Goal: Task Accomplishment & Management: Use online tool/utility

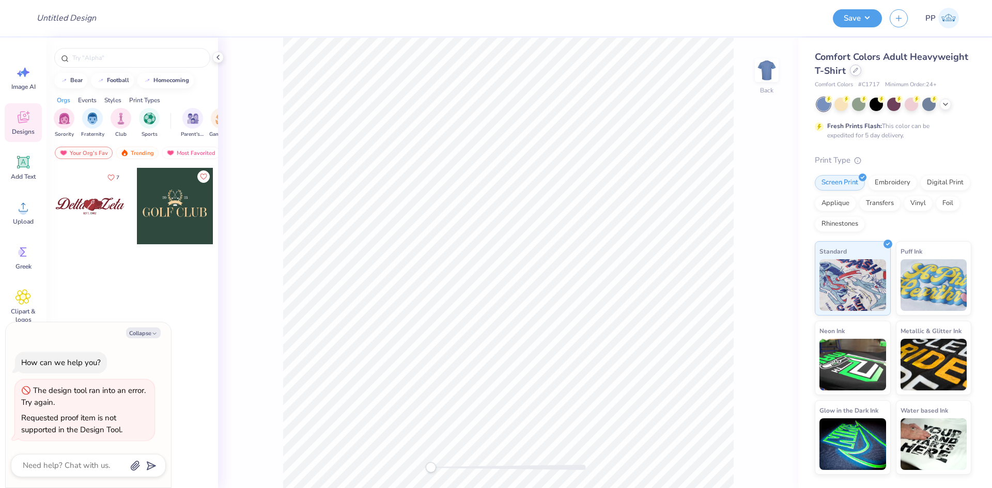
click at [853, 73] on div at bounding box center [855, 70] width 11 height 11
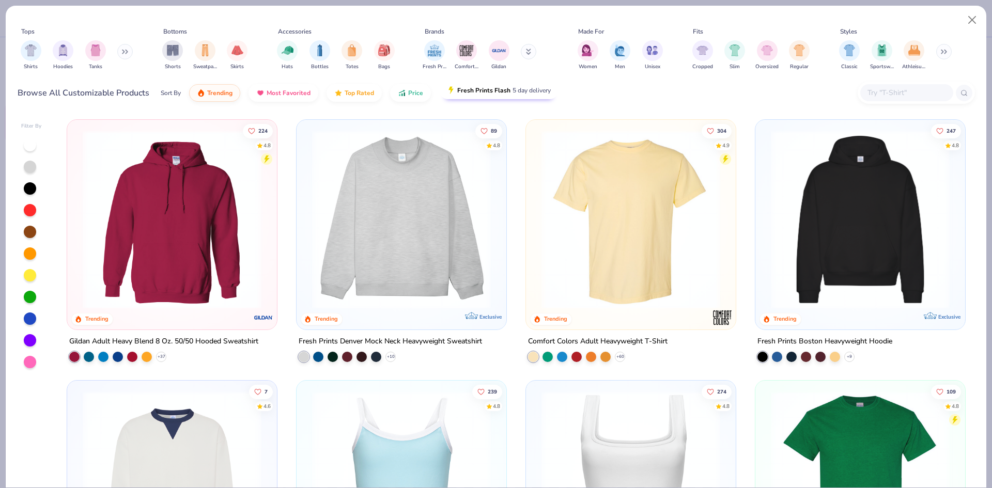
type textarea "x"
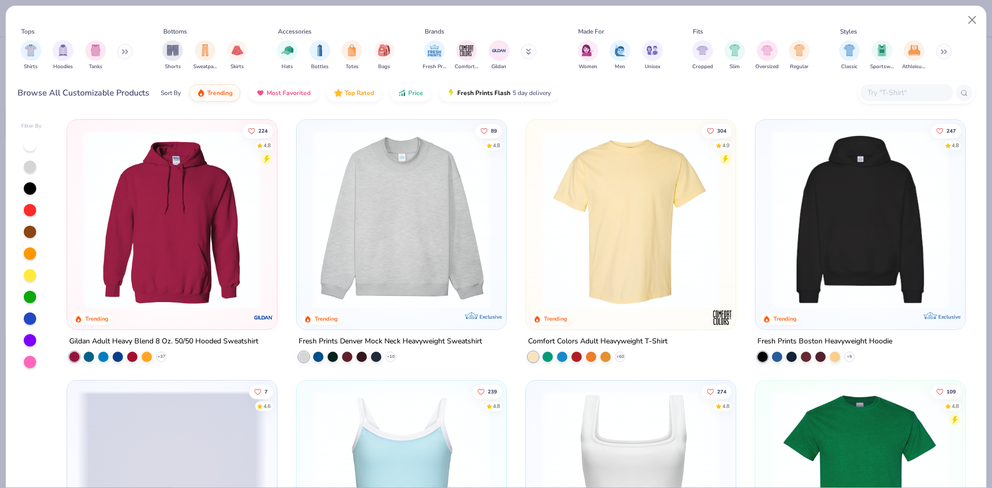
click at [900, 98] on input "text" at bounding box center [907, 93] width 80 height 12
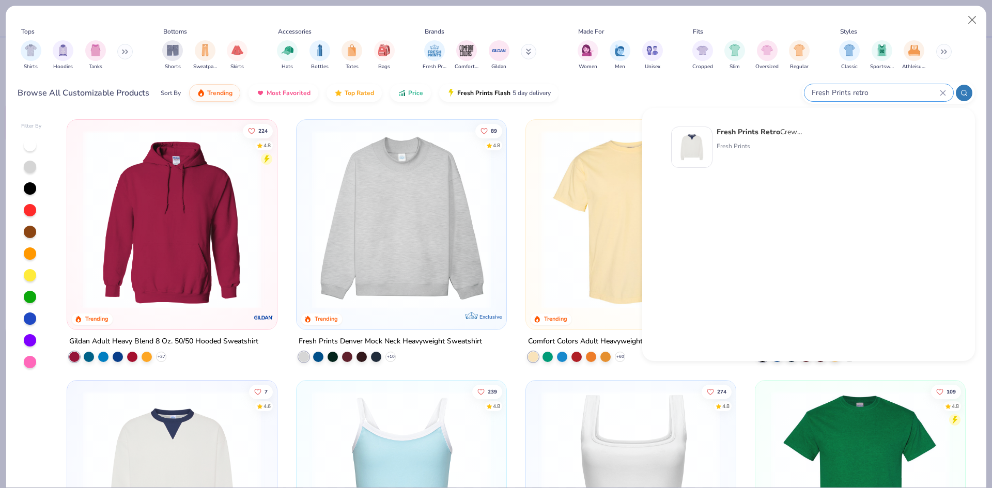
type input "Fresh Prints retro"
click at [703, 142] on img at bounding box center [692, 147] width 32 height 32
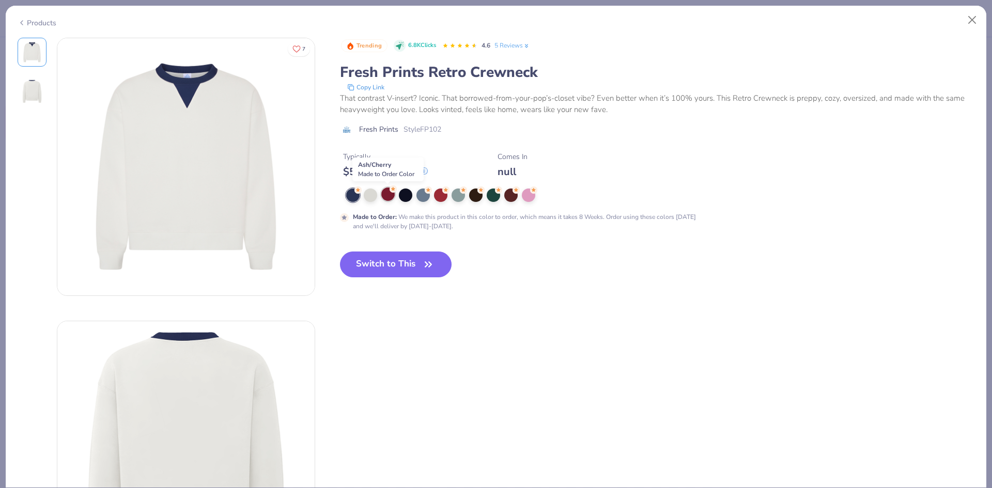
click at [391, 196] on div at bounding box center [387, 194] width 13 height 13
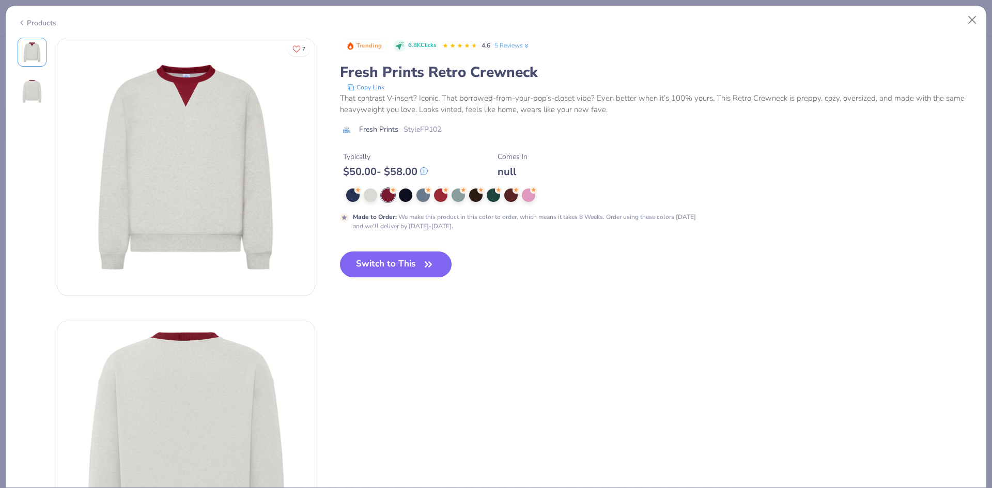
click at [423, 272] on button "Switch to This" at bounding box center [396, 265] width 112 height 26
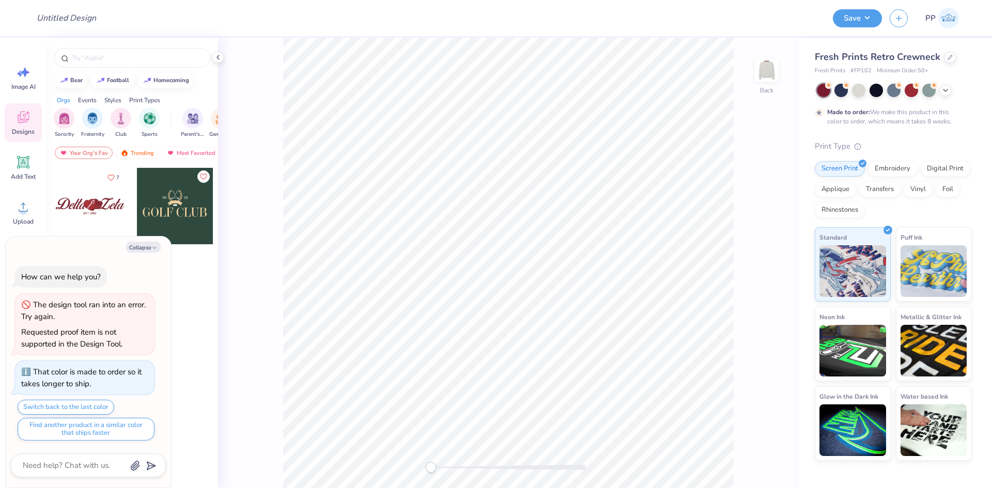
type textarea "x"
